Goal: Information Seeking & Learning: Stay updated

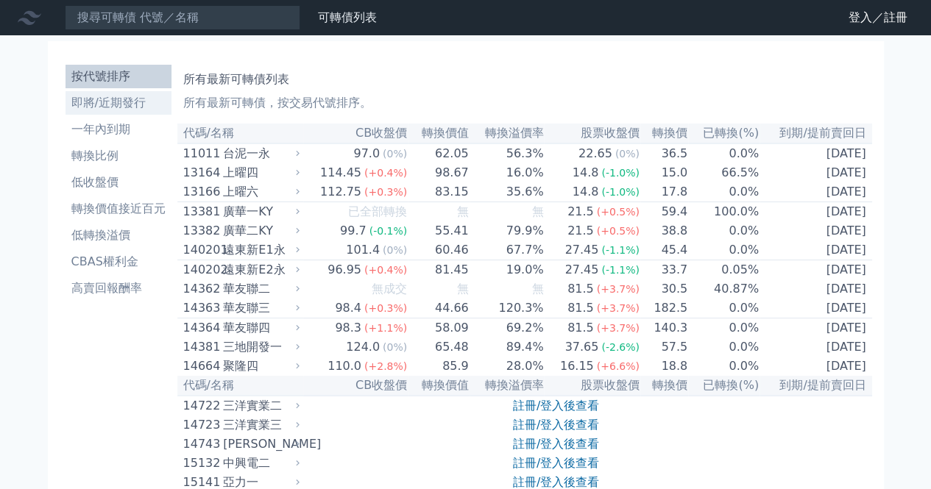
click at [114, 104] on li "即將/近期發行" at bounding box center [118, 103] width 106 height 18
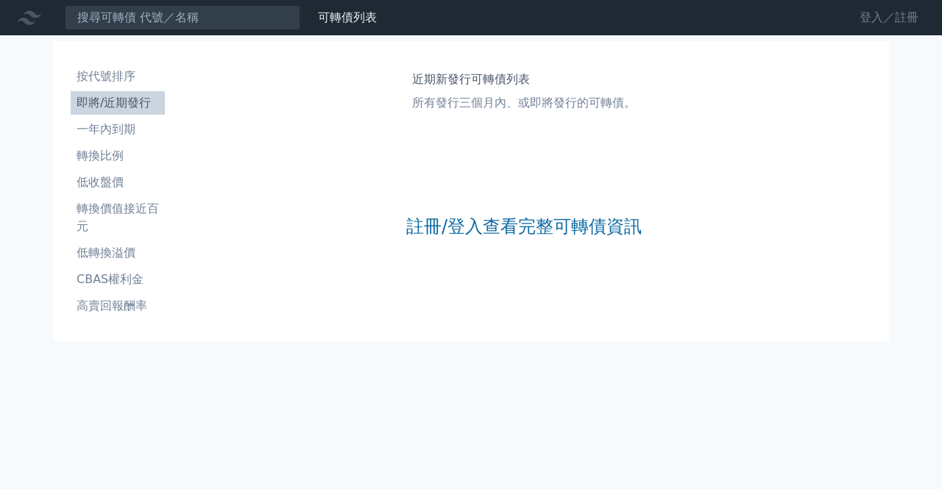
click at [912, 21] on link "登入／註冊" at bounding box center [889, 18] width 82 height 24
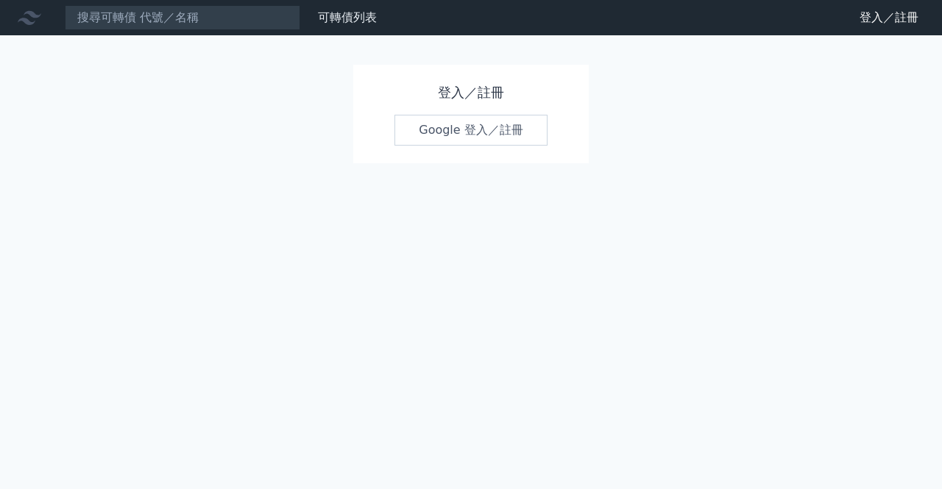
click at [444, 133] on link "Google 登入／註冊" at bounding box center [470, 130] width 153 height 31
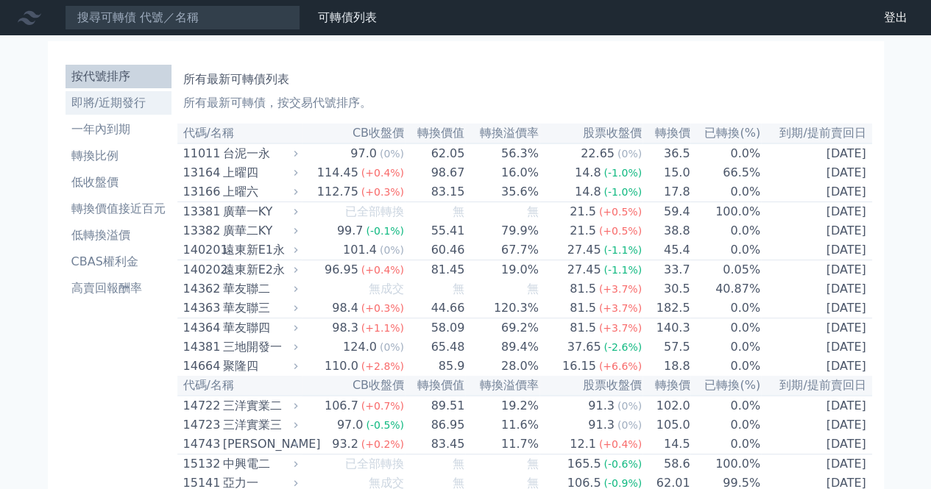
click at [121, 104] on li "即將/近期發行" at bounding box center [118, 103] width 106 height 18
